Goal: Task Accomplishment & Management: Complete application form

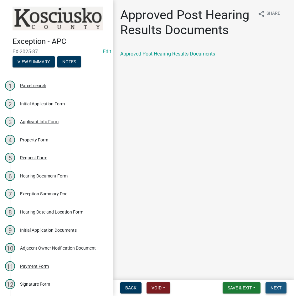
click at [278, 286] on span "Next" at bounding box center [276, 287] width 11 height 5
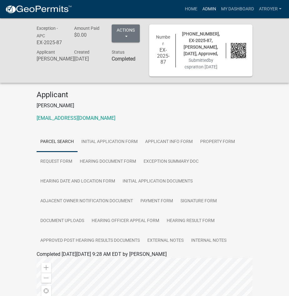
click at [209, 9] on link "Admin" at bounding box center [209, 9] width 19 height 12
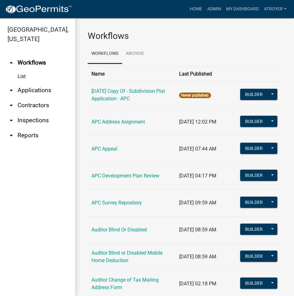
click at [40, 89] on link "arrow_drop_down Applications" at bounding box center [37, 90] width 75 height 15
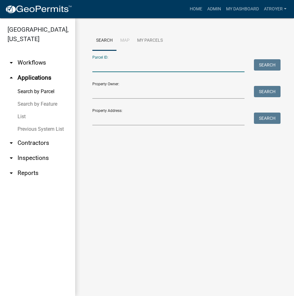
click at [143, 66] on input "Parcel ID:" at bounding box center [168, 65] width 152 height 13
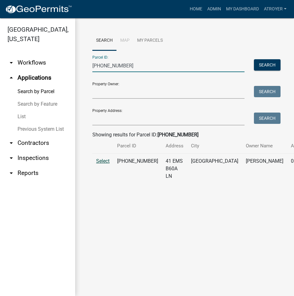
type input "[PHONE_NUMBER]"
click at [106, 164] on span "Select" at bounding box center [102, 161] width 13 height 6
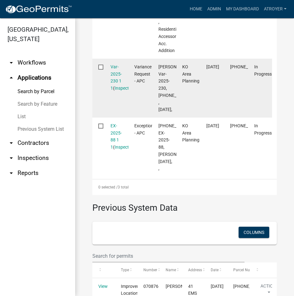
scroll to position [313, 0]
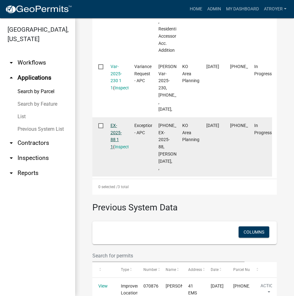
click at [112, 149] on link "EX-2025-88 1 1" at bounding box center [116, 136] width 11 height 26
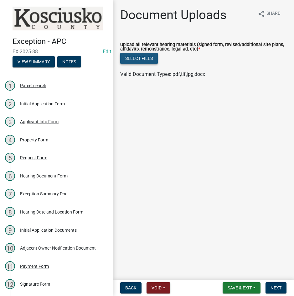
click at [135, 57] on button "Select files" at bounding box center [139, 58] width 38 height 11
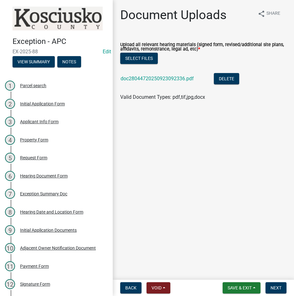
click at [158, 75] on div "doc28044720250923092336.pdf" at bounding box center [162, 79] width 83 height 13
click at [167, 78] on link "doc28044720250923092336.pdf" at bounding box center [157, 78] width 73 height 6
click at [272, 288] on span "Next" at bounding box center [276, 287] width 11 height 5
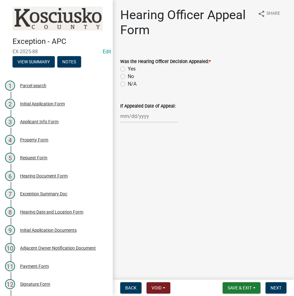
click at [128, 77] on label "No" at bounding box center [131, 77] width 6 height 8
click at [128, 77] on input "No" at bounding box center [130, 75] width 4 height 4
radio input "true"
click at [272, 288] on span "Next" at bounding box center [276, 287] width 11 height 5
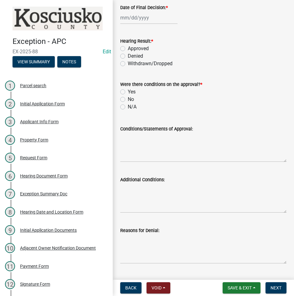
scroll to position [125, 0]
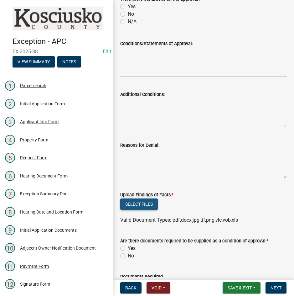
click at [139, 206] on button "Select files" at bounding box center [139, 203] width 38 height 11
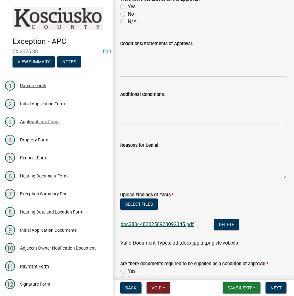
click at [174, 223] on link "doc28044820250923092345.pdf" at bounding box center [157, 224] width 73 height 6
click at [136, 204] on button "Select files" at bounding box center [139, 203] width 38 height 11
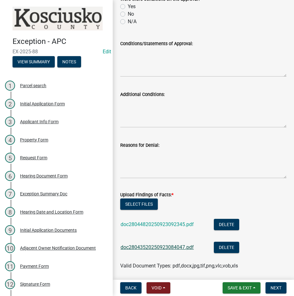
click at [172, 248] on link "doc28043520250923084047.pdf" at bounding box center [157, 247] width 73 height 6
click at [231, 247] on button "Delete" at bounding box center [226, 246] width 25 height 11
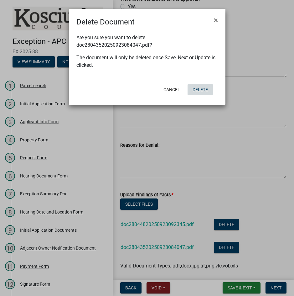
click at [202, 88] on button "Delete" at bounding box center [200, 89] width 25 height 11
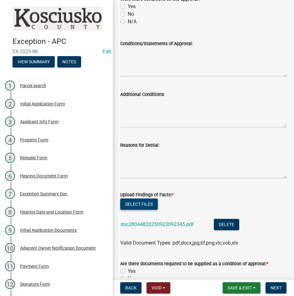
click at [142, 203] on button "Select files" at bounding box center [139, 203] width 38 height 11
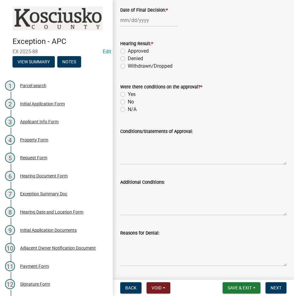
scroll to position [0, 0]
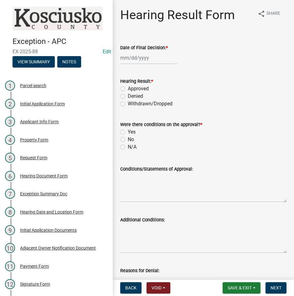
click at [159, 59] on div at bounding box center [148, 57] width 57 height 13
select select "9"
select select "2025"
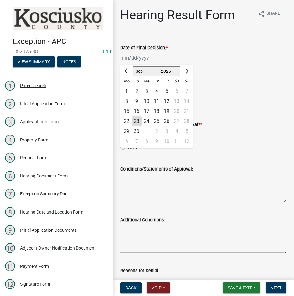
click at [125, 102] on div "8" at bounding box center [127, 101] width 10 height 10
type input "[DATE]"
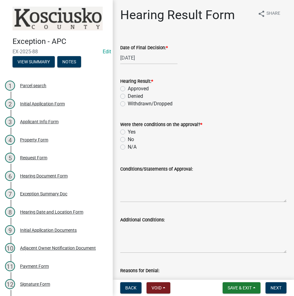
click at [128, 88] on label "Approved" at bounding box center [138, 89] width 21 height 8
click at [128, 88] on input "Approved" at bounding box center [130, 87] width 4 height 4
radio input "true"
click at [128, 147] on label "N/A" at bounding box center [132, 147] width 9 height 8
click at [128, 147] on input "N/A" at bounding box center [130, 145] width 4 height 4
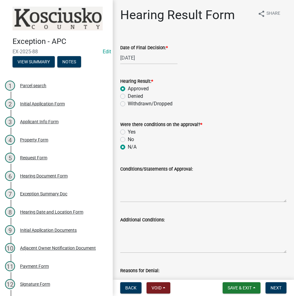
radio input "true"
click at [162, 187] on textarea "Conditions/Statements of Approval:" at bounding box center [203, 187] width 166 height 29
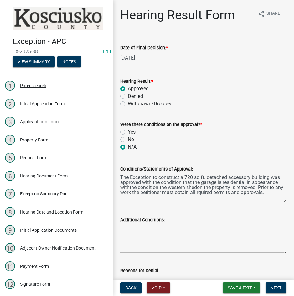
click at [255, 182] on textarea "The Exception to construct a 720 sq.ft. detached accessory building was approve…" at bounding box center [203, 187] width 166 height 29
click at [128, 187] on textarea "The Exception to construct a 720 sq.ft. detached accessory building was approve…" at bounding box center [203, 187] width 166 height 29
click at [200, 186] on textarea "The Exception to construct a 720 sq.ft. detached accessory building was approve…" at bounding box center [203, 187] width 166 height 29
click at [208, 193] on textarea "The Exception to construct a 720 sq.ft. detached accessory building was approve…" at bounding box center [203, 187] width 166 height 29
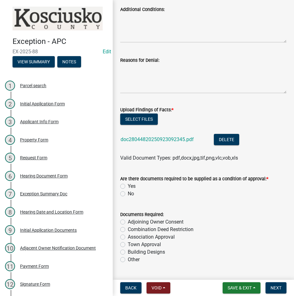
scroll to position [219, 0]
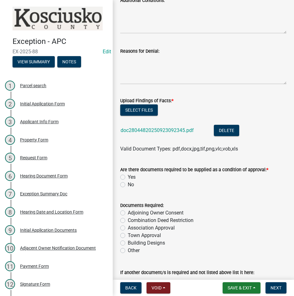
type textarea "The Exception to construct a 720 sq.ft. detached accessory building was approve…"
click at [128, 184] on label "No" at bounding box center [131, 185] width 6 height 8
click at [128, 184] on input "No" at bounding box center [130, 183] width 4 height 4
radio input "true"
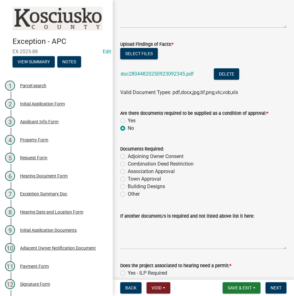
scroll to position [362, 0]
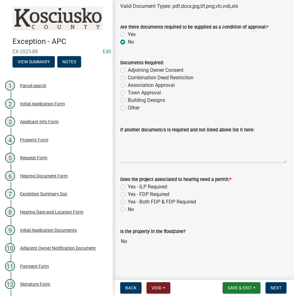
click at [128, 188] on label "Yes - ILP Required" at bounding box center [147, 187] width 39 height 8
click at [128, 187] on input "Yes - ILP Required" at bounding box center [130, 185] width 4 height 4
radio input "true"
click at [271, 289] on span "Next" at bounding box center [276, 287] width 11 height 5
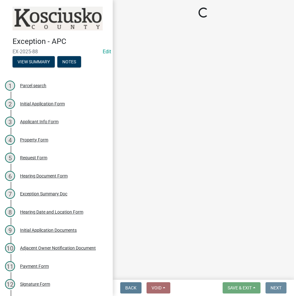
scroll to position [0, 0]
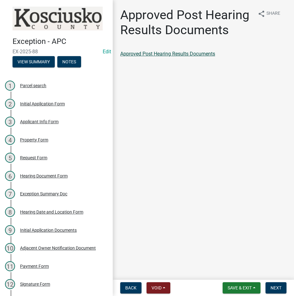
click at [186, 52] on link "Approved Post Hearing Results Documents" at bounding box center [167, 54] width 95 height 6
click at [275, 289] on span "Next" at bounding box center [276, 287] width 11 height 5
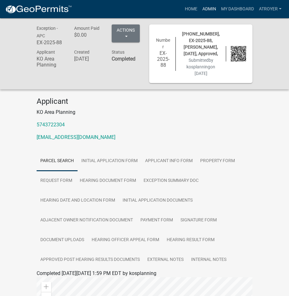
click at [210, 9] on link "Admin" at bounding box center [209, 9] width 19 height 12
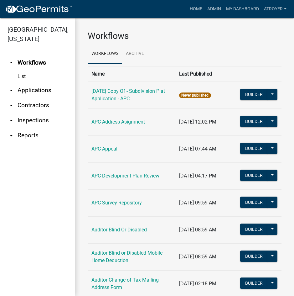
click at [39, 90] on link "arrow_drop_down Applications" at bounding box center [37, 90] width 75 height 15
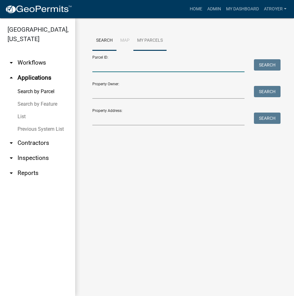
drag, startPoint x: 150, startPoint y: 66, endPoint x: 148, endPoint y: 47, distance: 19.6
click at [150, 66] on input "Parcel ID:" at bounding box center [168, 65] width 152 height 13
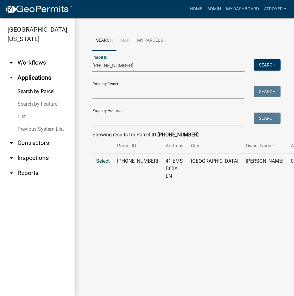
type input "[PHONE_NUMBER]"
click at [103, 164] on span "Select" at bounding box center [102, 161] width 13 height 6
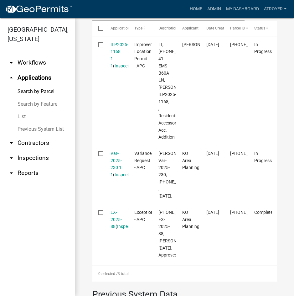
scroll to position [251, 0]
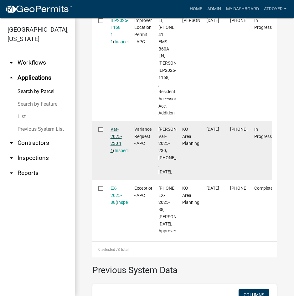
click at [115, 150] on link "Var-2025-230 1 1" at bounding box center [116, 140] width 11 height 26
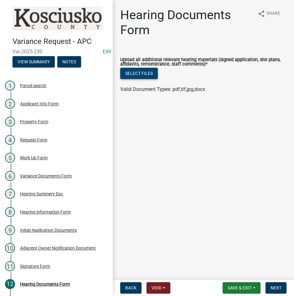
click at [137, 72] on button "Select files" at bounding box center [139, 73] width 38 height 11
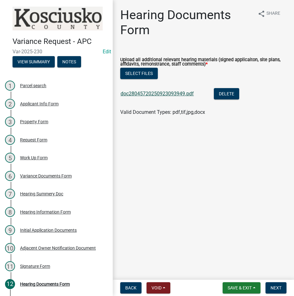
click at [158, 93] on link "doc28045720250923093949.pdf" at bounding box center [157, 94] width 73 height 6
click at [274, 286] on span "Next" at bounding box center [276, 287] width 11 height 5
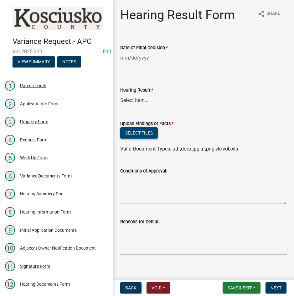
click at [126, 130] on button "Select files" at bounding box center [139, 132] width 38 height 11
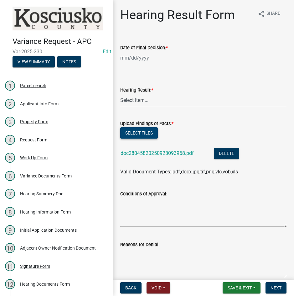
click at [141, 132] on button "Select files" at bounding box center [139, 132] width 38 height 11
click at [149, 62] on div at bounding box center [148, 57] width 57 height 13
select select "9"
select select "2025"
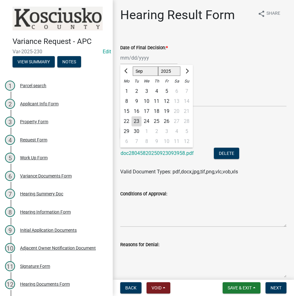
click at [125, 102] on div "8" at bounding box center [127, 101] width 10 height 10
type input "[DATE]"
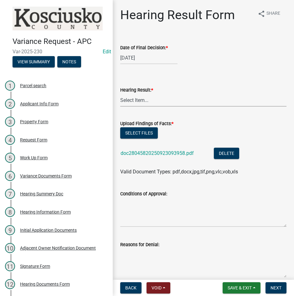
click at [154, 101] on select "Select Item... Approved Denied Withdrawn/Dropped" at bounding box center [203, 100] width 166 height 13
click at [120, 94] on select "Select Item... Approved Denied Withdrawn/Dropped" at bounding box center [203, 100] width 166 height 13
select select "808690c7-bf4f-4afa-b87c-7c10797e051c"
click at [136, 212] on textarea "Conditions of Approval:" at bounding box center [203, 211] width 166 height 29
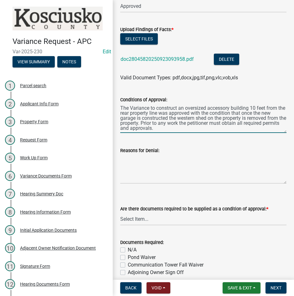
scroll to position [125, 0]
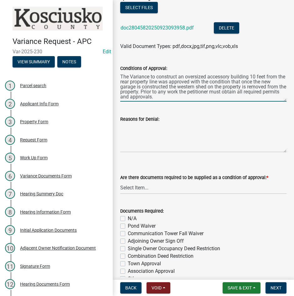
type textarea "The Variance to construct an oversized accessory building 10 feet from the rear…"
click at [193, 190] on select "Select Item... Yes No N/A" at bounding box center [203, 187] width 166 height 13
click at [120, 181] on select "Select Item... Yes No N/A" at bounding box center [203, 187] width 166 height 13
select select "3ebdabd2-24d2-4634-81b5-20525b4a7a54"
click at [128, 219] on label "N/A" at bounding box center [132, 219] width 9 height 8
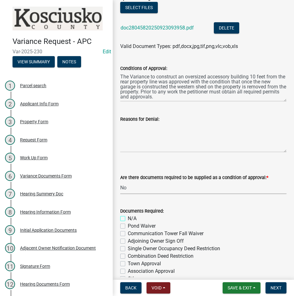
click at [128, 219] on input "N/A" at bounding box center [130, 217] width 4 height 4
checkbox input "true"
checkbox input "false"
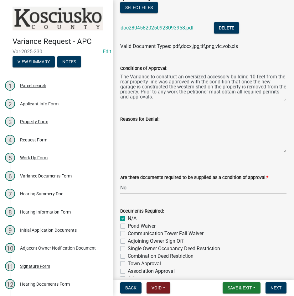
checkbox input "false"
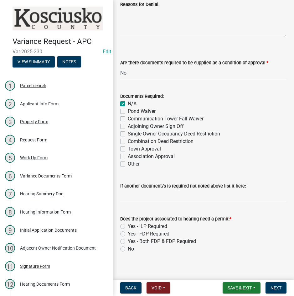
scroll to position [246, 0]
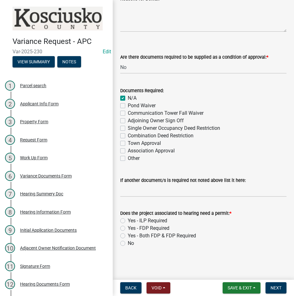
click at [128, 221] on label "Yes - ILP Required" at bounding box center [147, 221] width 39 height 8
click at [128, 221] on input "Yes - ILP Required" at bounding box center [130, 219] width 4 height 4
radio input "true"
click at [280, 287] on span "Next" at bounding box center [276, 287] width 11 height 5
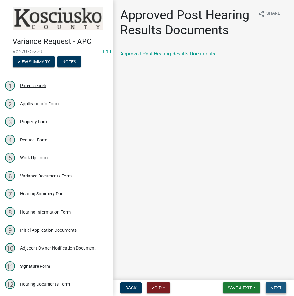
click at [271, 287] on span "Next" at bounding box center [276, 287] width 11 height 5
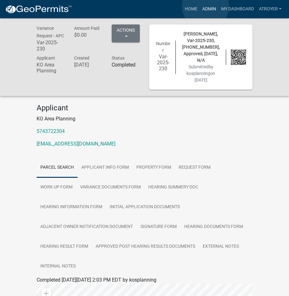
click at [206, 6] on link "Admin" at bounding box center [209, 9] width 19 height 12
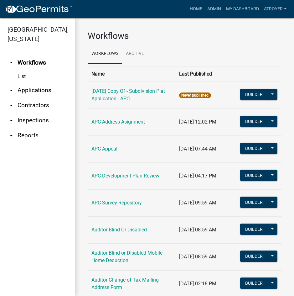
click at [37, 91] on link "arrow_drop_down Applications" at bounding box center [37, 90] width 75 height 15
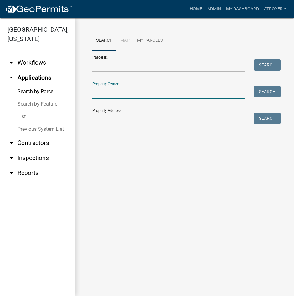
click at [137, 95] on input "Property Owner:" at bounding box center [168, 92] width 152 height 13
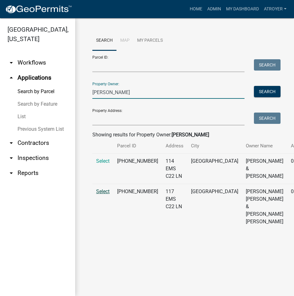
type input "[PERSON_NAME]"
click at [105, 194] on span "Select" at bounding box center [102, 191] width 13 height 6
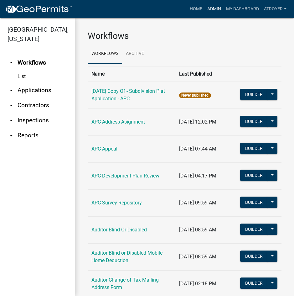
click at [212, 9] on link "Admin" at bounding box center [214, 9] width 19 height 12
click at [25, 89] on link "arrow_drop_down Applications" at bounding box center [37, 90] width 75 height 15
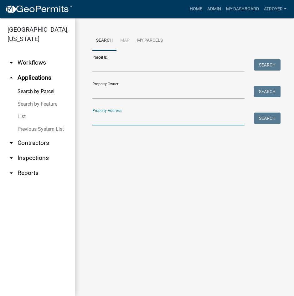
click at [104, 119] on input "Property Address:" at bounding box center [168, 118] width 152 height 13
drag, startPoint x: 168, startPoint y: 91, endPoint x: 188, endPoint y: 85, distance: 20.4
click at [168, 91] on input "Property Owner:" at bounding box center [168, 92] width 152 height 13
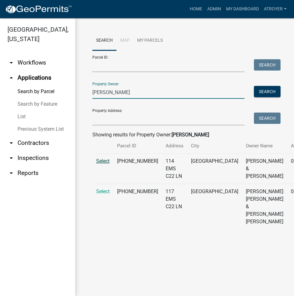
type input "[PERSON_NAME]"
click at [102, 164] on span "Select" at bounding box center [102, 161] width 13 height 6
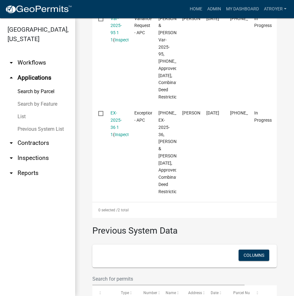
scroll to position [188, 0]
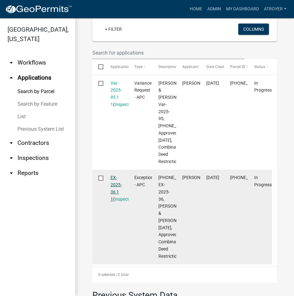
click at [116, 201] on link "EX-2025-36 1 1" at bounding box center [116, 188] width 11 height 26
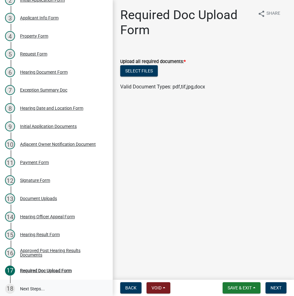
scroll to position [107, 0]
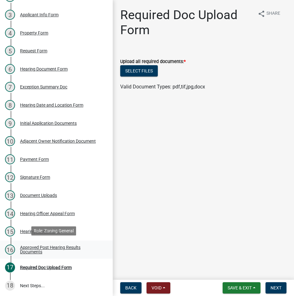
click at [41, 247] on div "Approved Post Hearing Results Documents" at bounding box center [61, 249] width 83 height 9
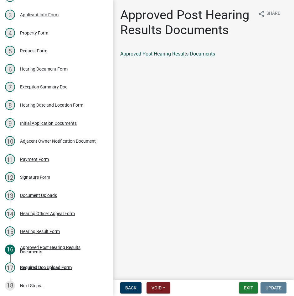
click at [164, 53] on link "Approved Post Hearing Results Documents" at bounding box center [167, 54] width 95 height 6
click at [41, 266] on div "Required Doc Upload Form" at bounding box center [46, 267] width 52 height 4
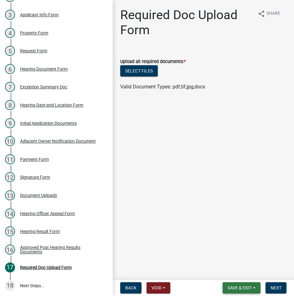
click at [234, 289] on span "Save & Exit" at bounding box center [240, 287] width 24 height 5
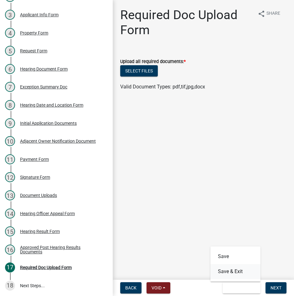
click at [228, 273] on button "Save & Exit" at bounding box center [235, 271] width 50 height 15
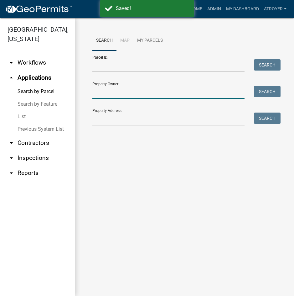
click at [142, 92] on input "Property Owner:" at bounding box center [168, 92] width 152 height 13
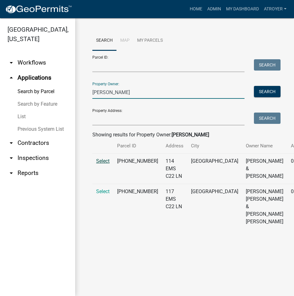
type input "[PERSON_NAME]"
click at [108, 164] on span "Select" at bounding box center [102, 161] width 13 height 6
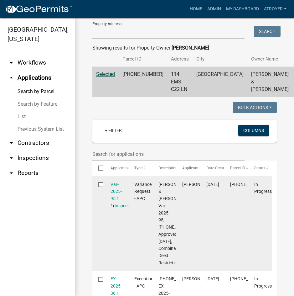
scroll to position [94, 0]
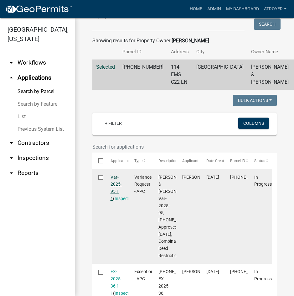
click at [117, 190] on link "Var-2025-95 1 1" at bounding box center [116, 187] width 11 height 26
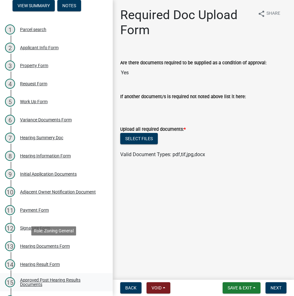
scroll to position [89, 0]
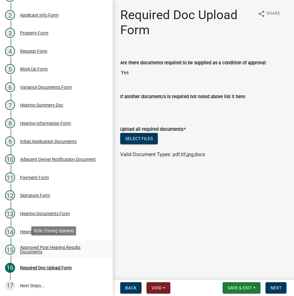
click at [45, 245] on div "Approved Post Hearing Results Documents" at bounding box center [61, 249] width 83 height 9
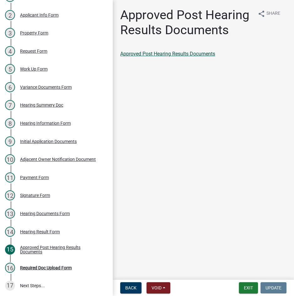
click at [158, 53] on link "Approved Post Hearing Results Documents" at bounding box center [167, 54] width 95 height 6
click at [51, 266] on div "Required Doc Upload Form" at bounding box center [46, 267] width 52 height 4
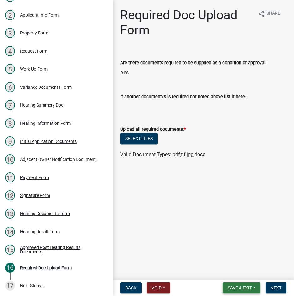
click at [239, 288] on span "Save & Exit" at bounding box center [240, 287] width 24 height 5
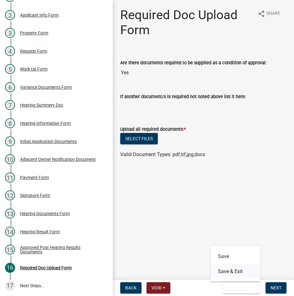
click at [237, 269] on button "Save & Exit" at bounding box center [235, 271] width 50 height 15
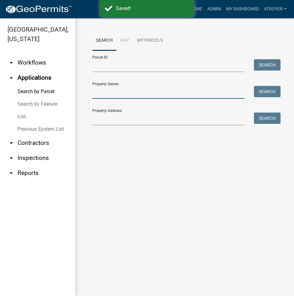
click at [176, 96] on input "Property Owner:" at bounding box center [168, 92] width 152 height 13
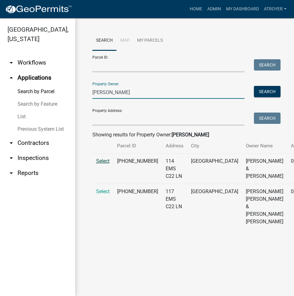
type input "[PERSON_NAME]"
click at [106, 164] on span "Select" at bounding box center [102, 161] width 13 height 6
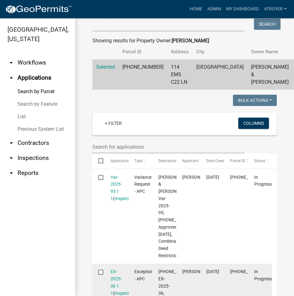
scroll to position [219, 0]
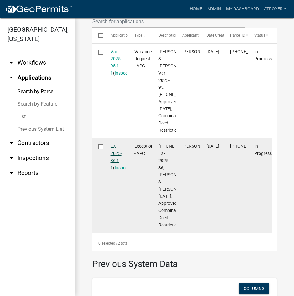
click at [114, 170] on link "EX-2025-36 1 1" at bounding box center [116, 156] width 11 height 26
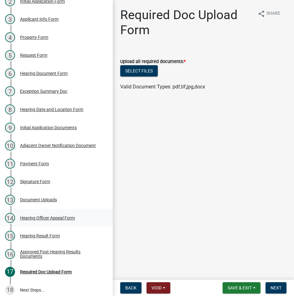
scroll to position [107, 0]
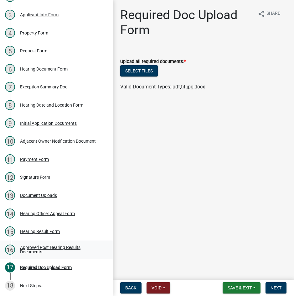
click at [44, 245] on div "Approved Post Hearing Results Documents" at bounding box center [61, 249] width 83 height 9
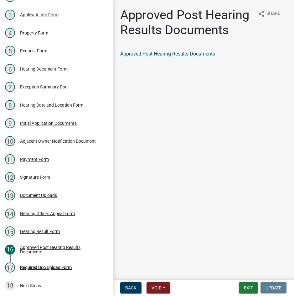
click at [196, 54] on link "Approved Post Hearing Results Documents" at bounding box center [167, 54] width 95 height 6
click at [55, 266] on div "Required Doc Upload Form" at bounding box center [46, 267] width 52 height 4
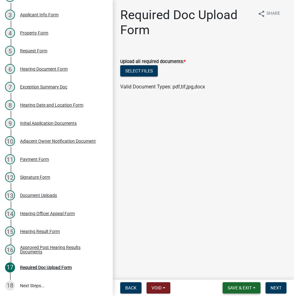
click at [232, 286] on span "Save & Exit" at bounding box center [240, 287] width 24 height 5
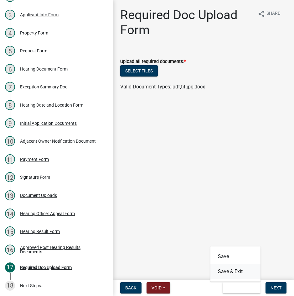
click at [232, 272] on button "Save & Exit" at bounding box center [235, 271] width 50 height 15
